Goal: Task Accomplishment & Management: Manage account settings

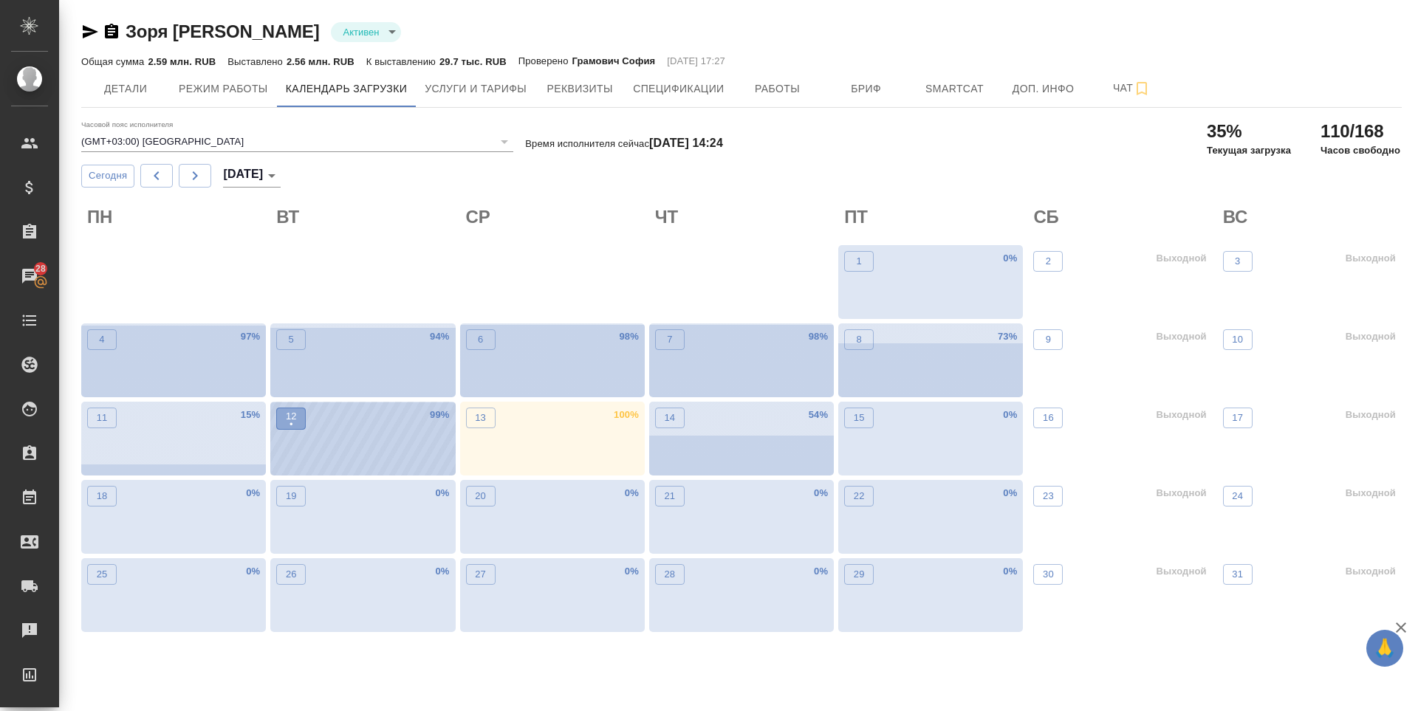
click at [289, 426] on p "•" at bounding box center [291, 424] width 11 height 15
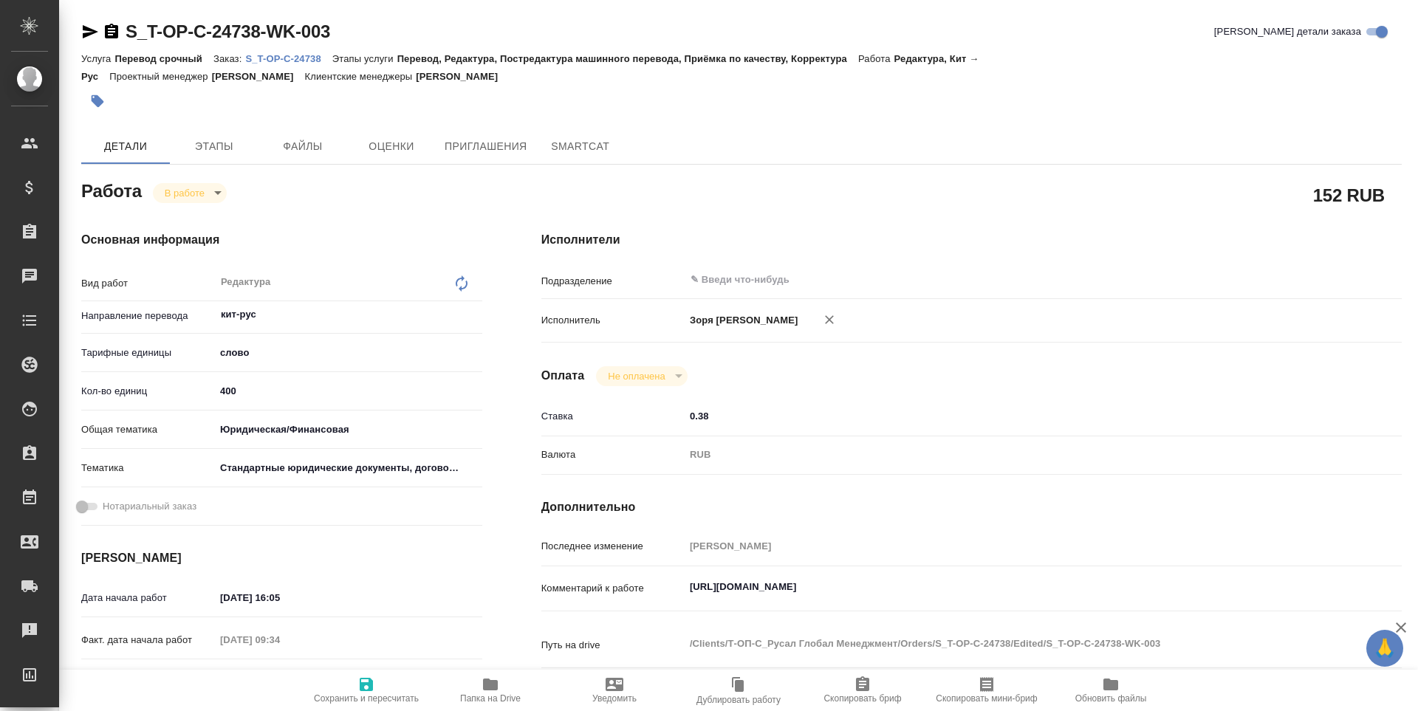
type textarea "x"
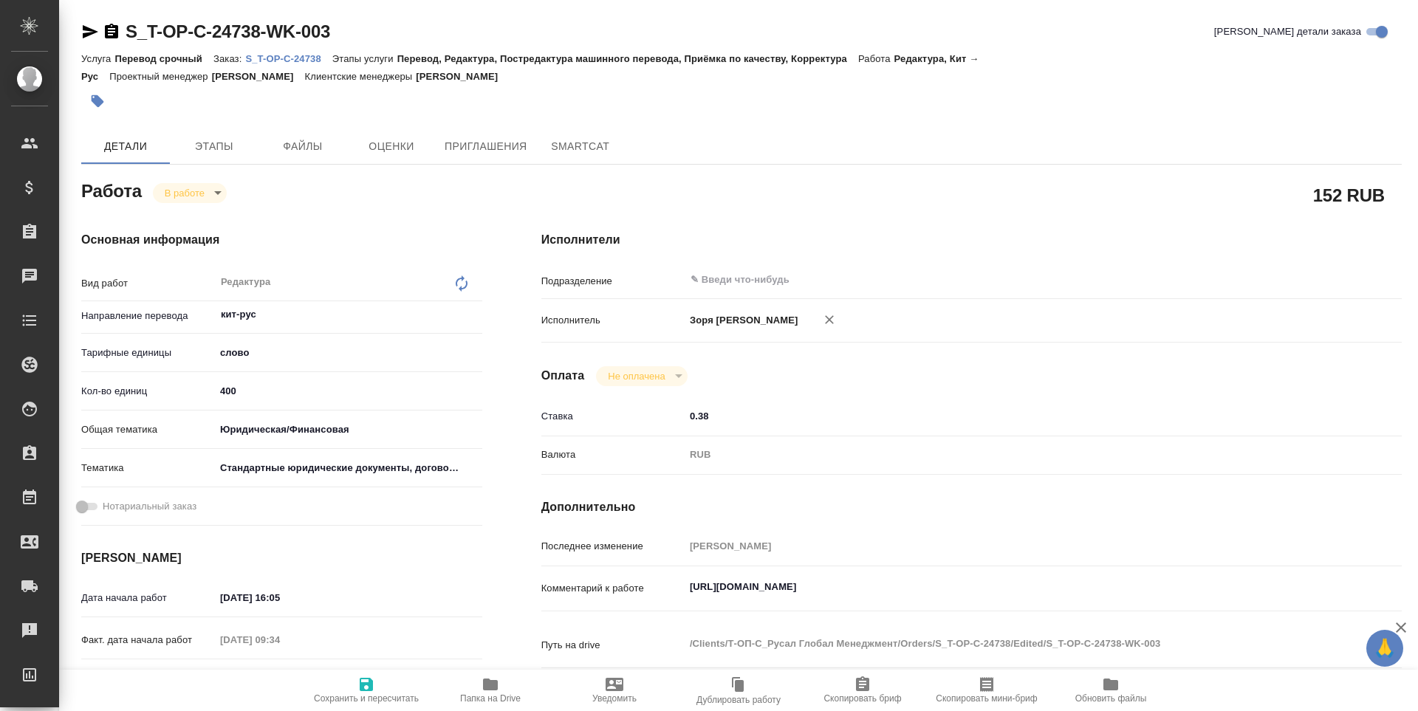
type textarea "x"
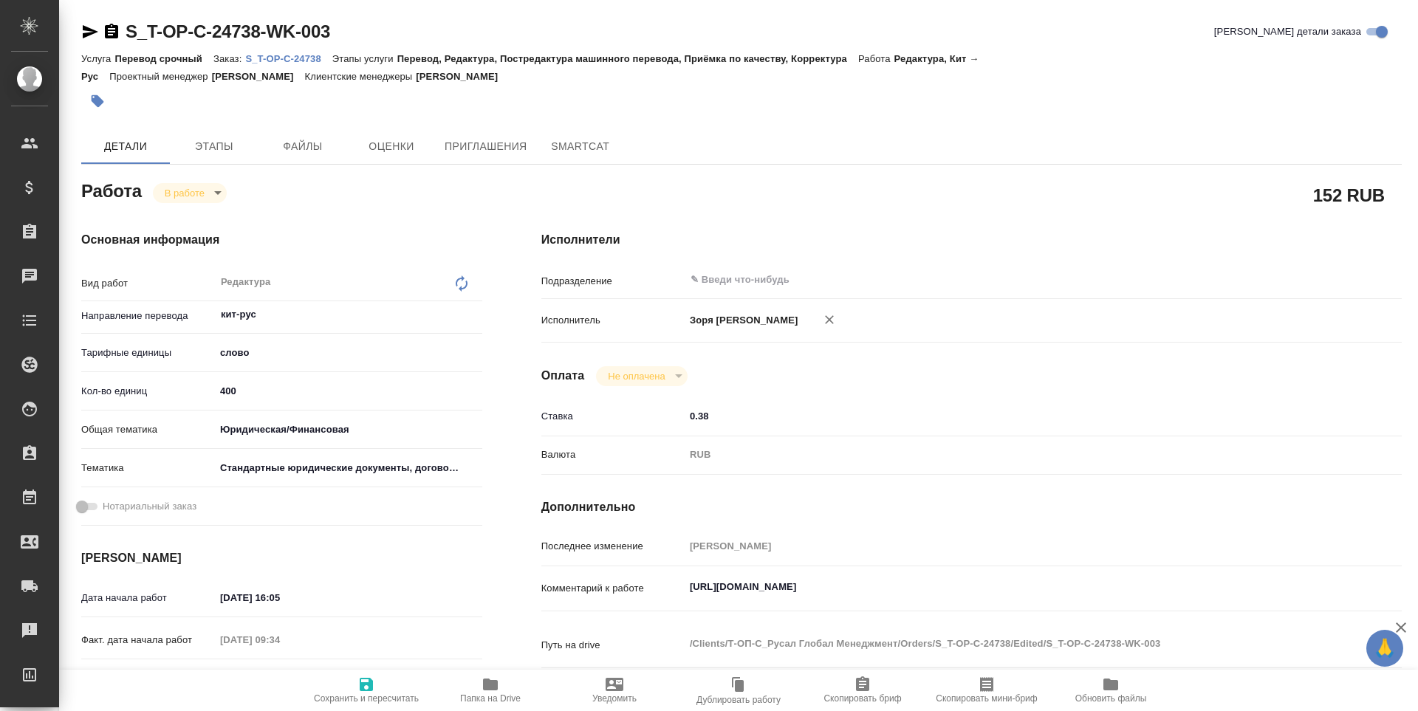
click at [188, 191] on body "🙏 .cls-1 fill:#fff; AWATERA [PERSON_NAME] Спецификации Заказы Чаты Todo Проекты…" at bounding box center [709, 355] width 1418 height 711
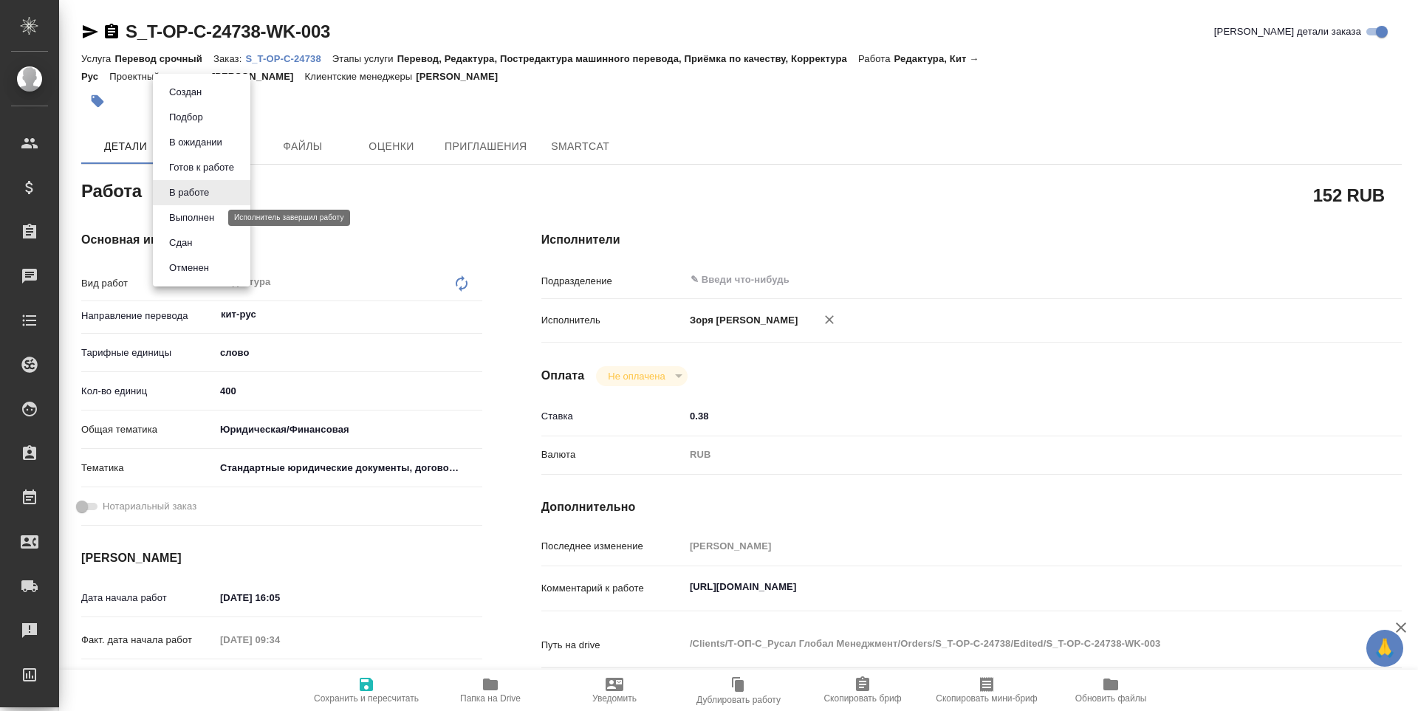
type textarea "x"
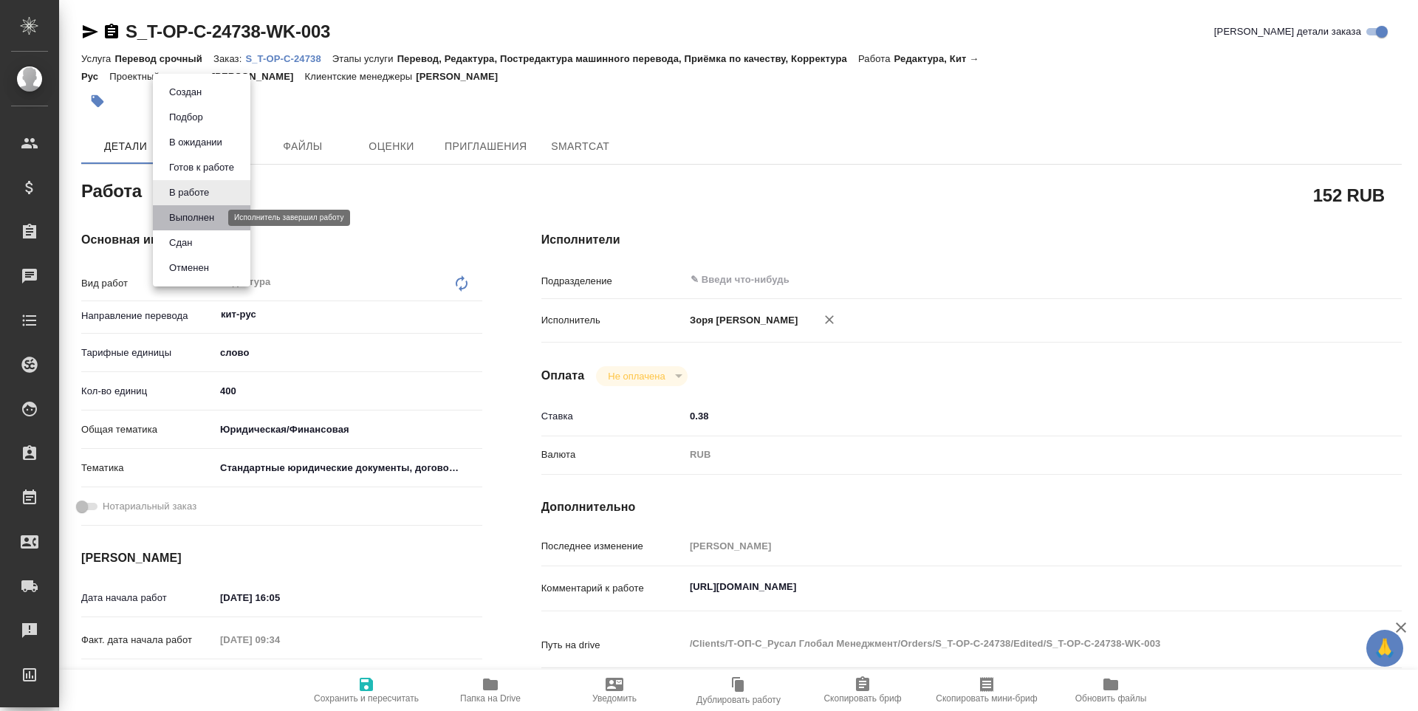
click at [188, 216] on button "Выполнен" at bounding box center [192, 218] width 54 height 16
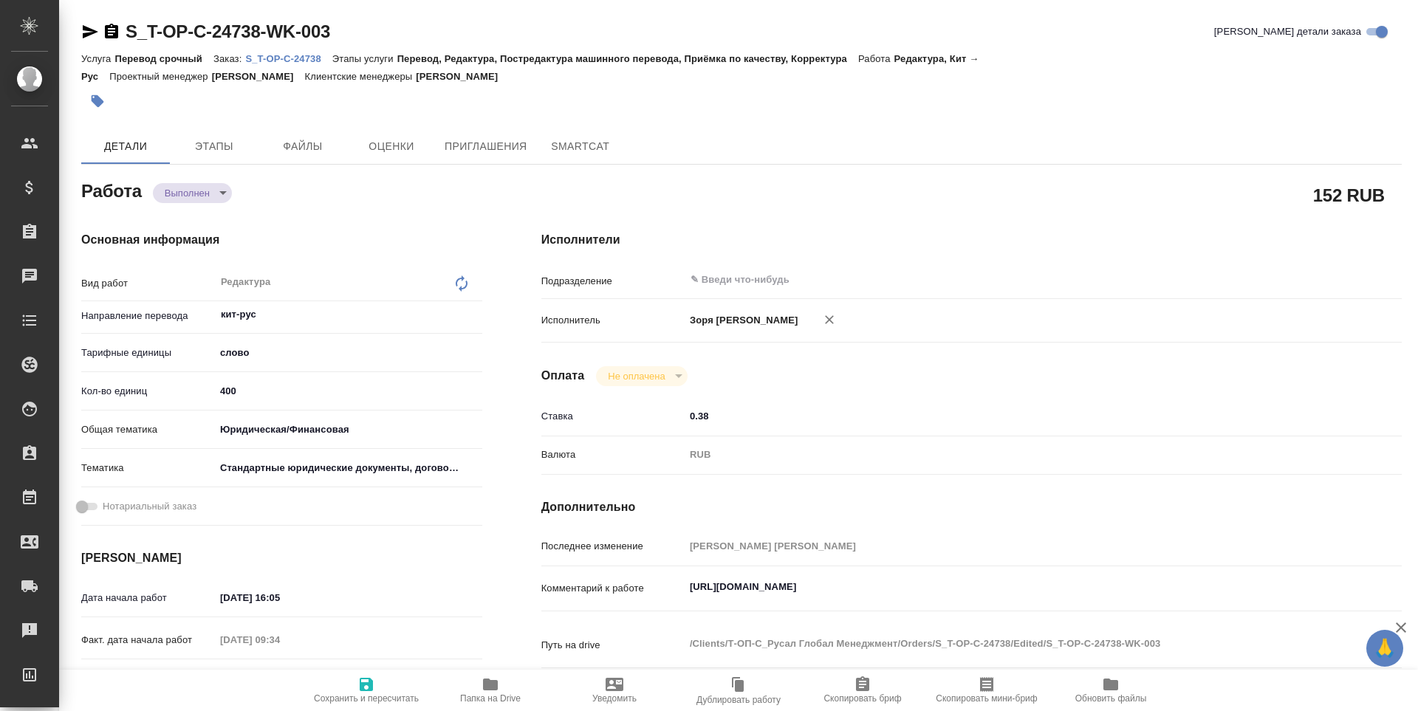
type textarea "x"
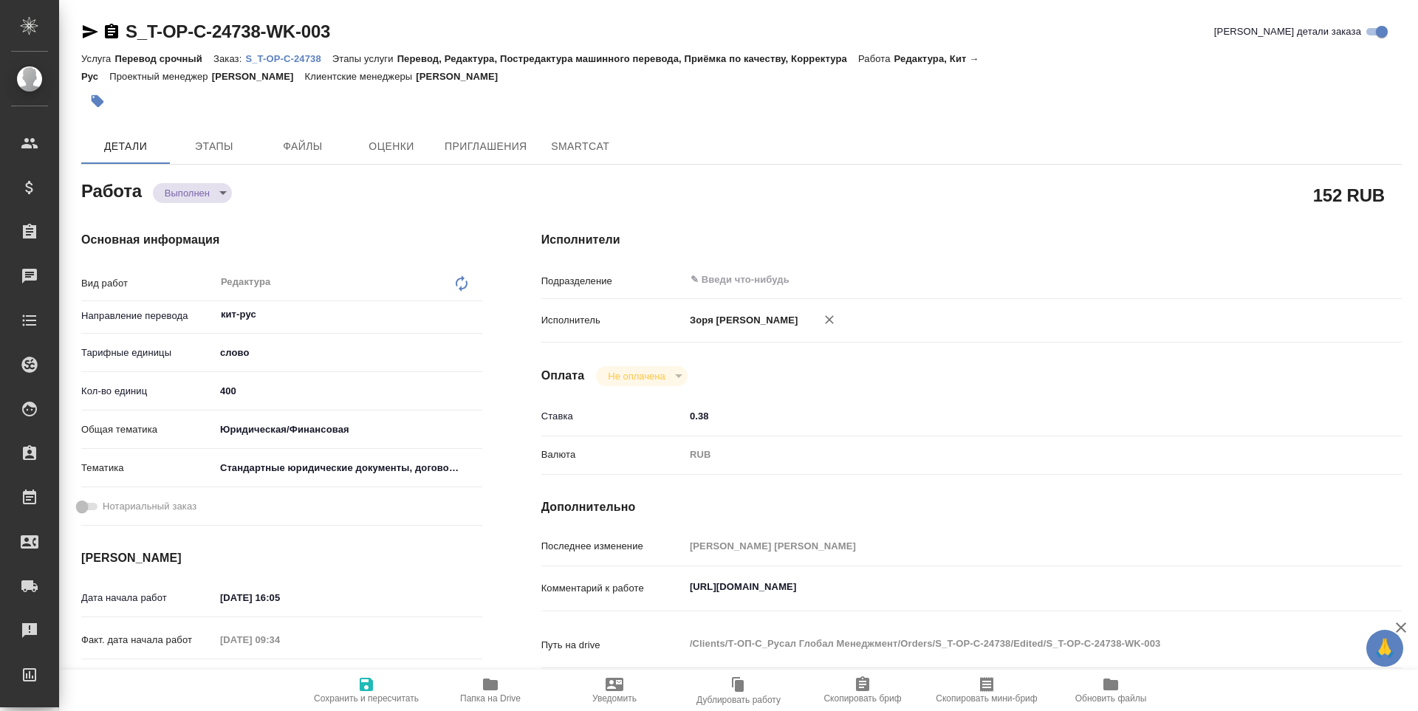
type textarea "x"
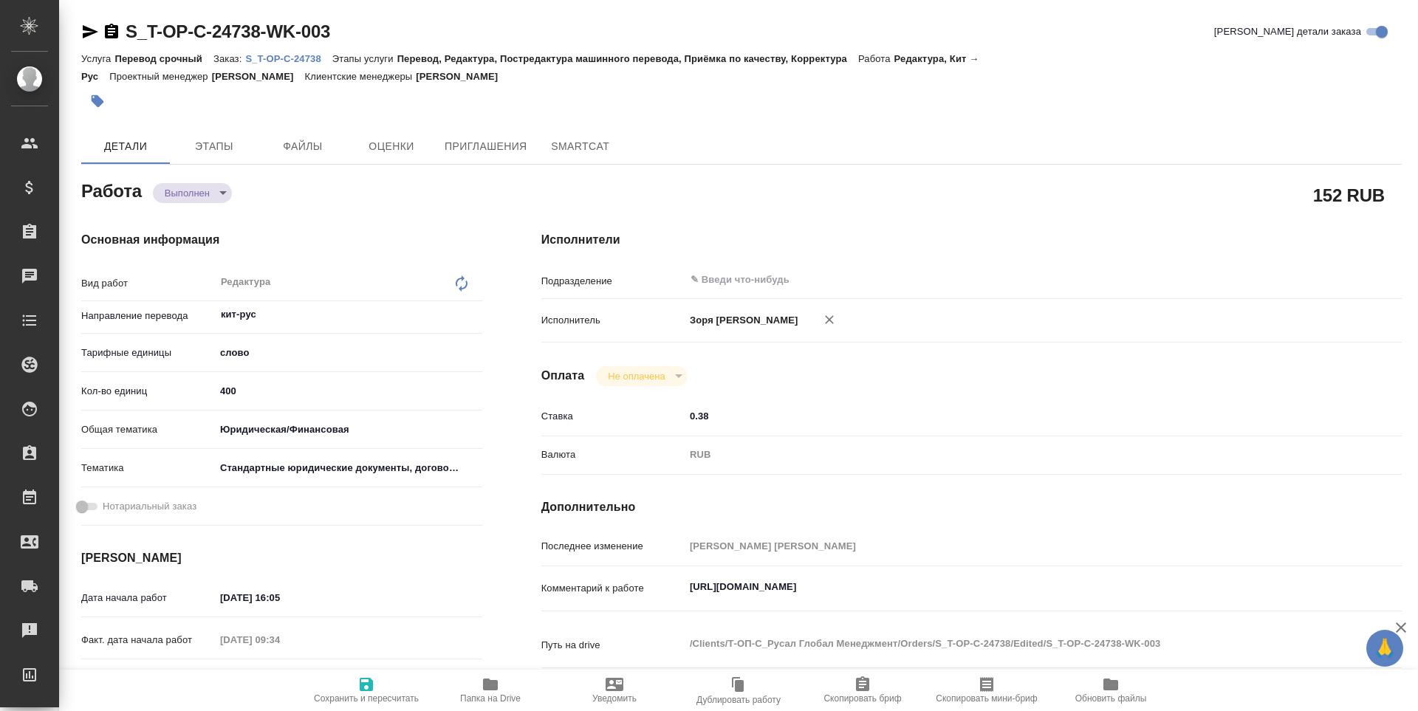
type textarea "x"
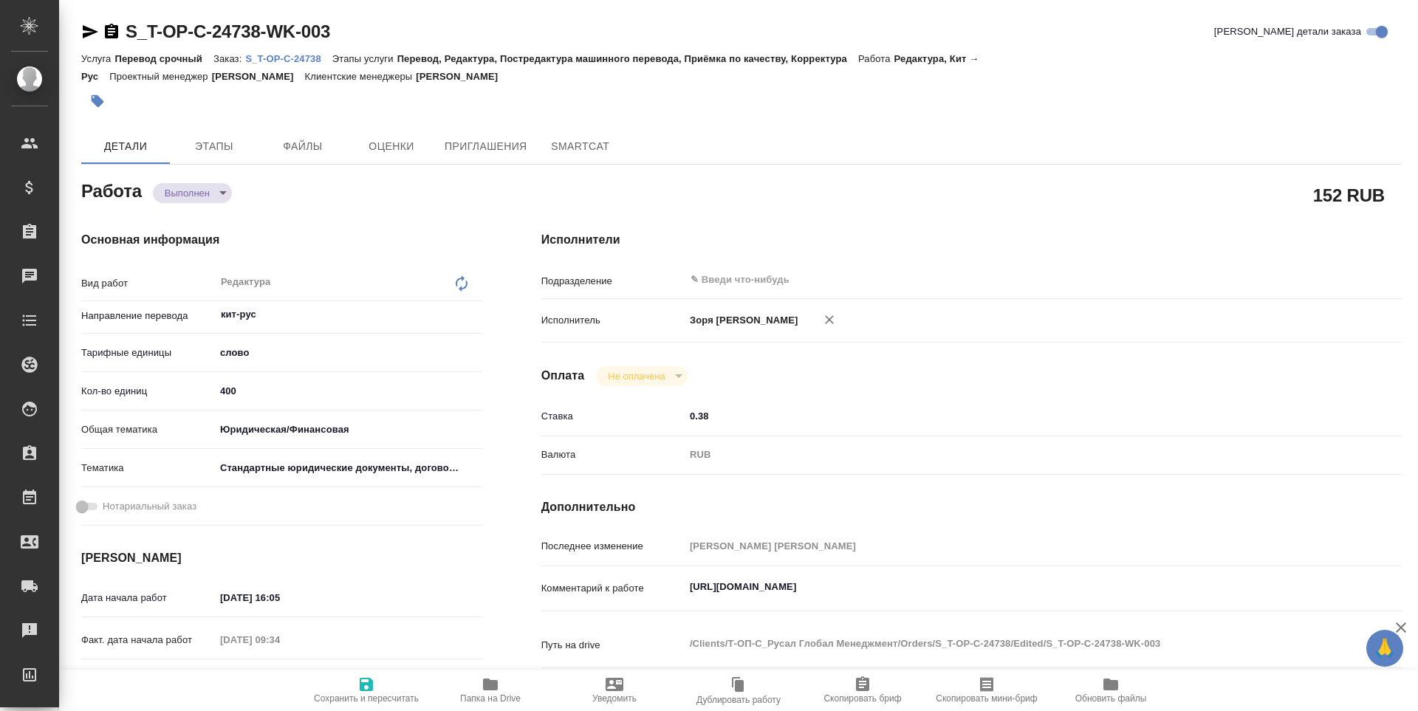
type textarea "x"
